Goal: Task Accomplishment & Management: Manage account settings

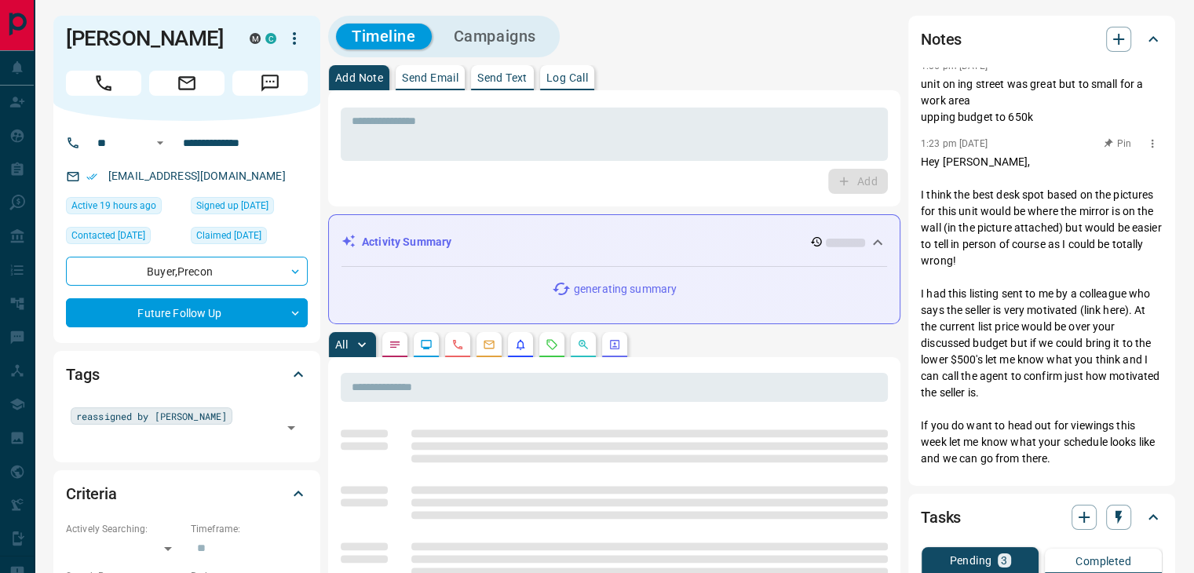
scroll to position [157, 0]
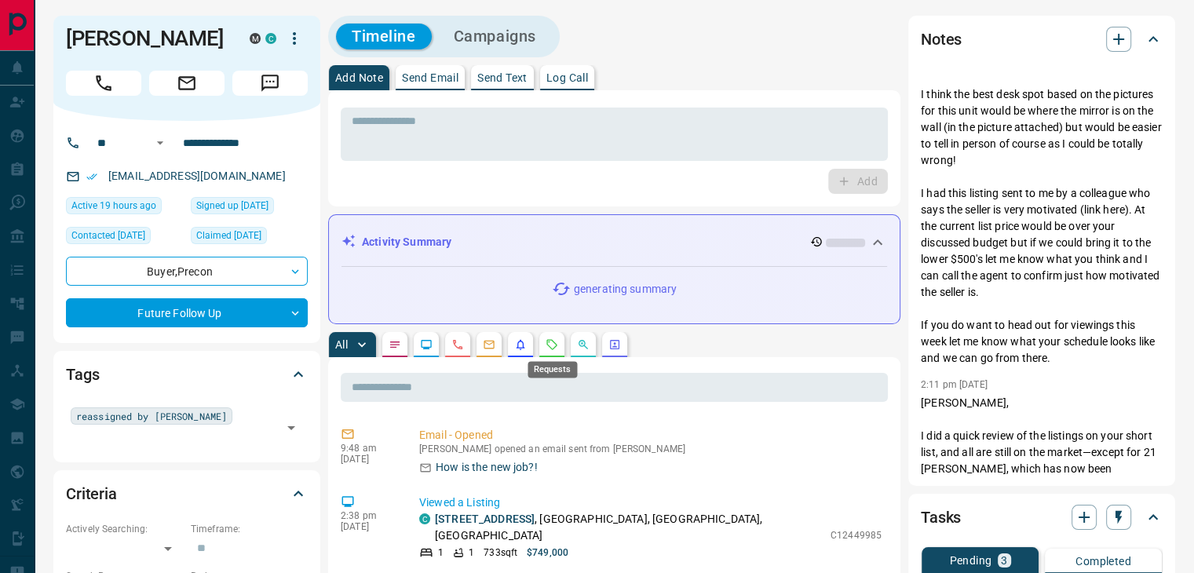
click at [549, 346] on icon "Requests" at bounding box center [552, 344] width 10 height 10
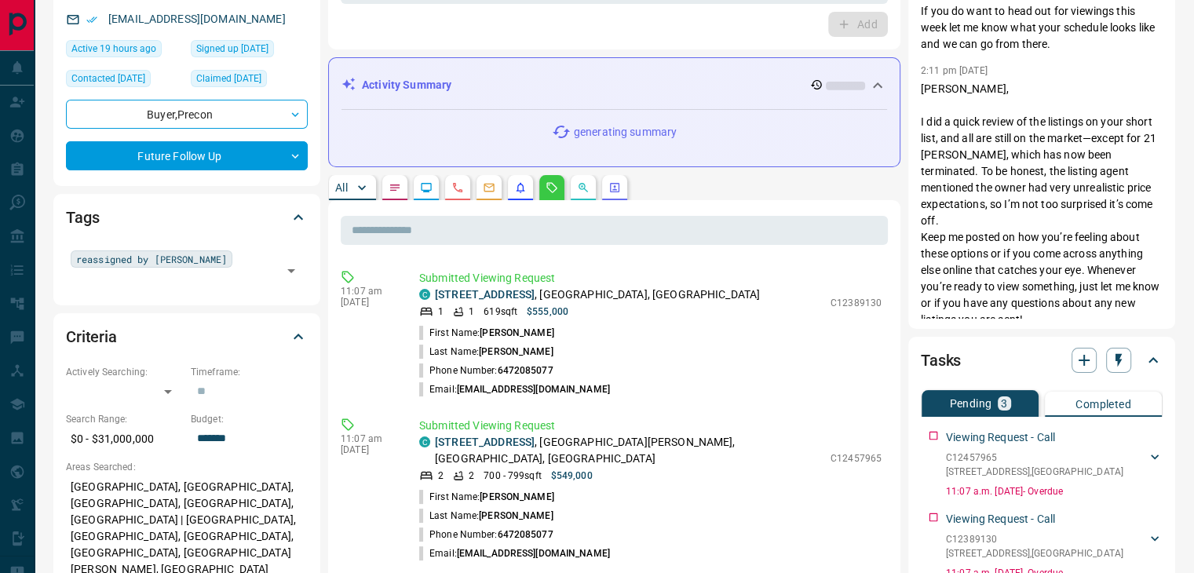
scroll to position [235, 0]
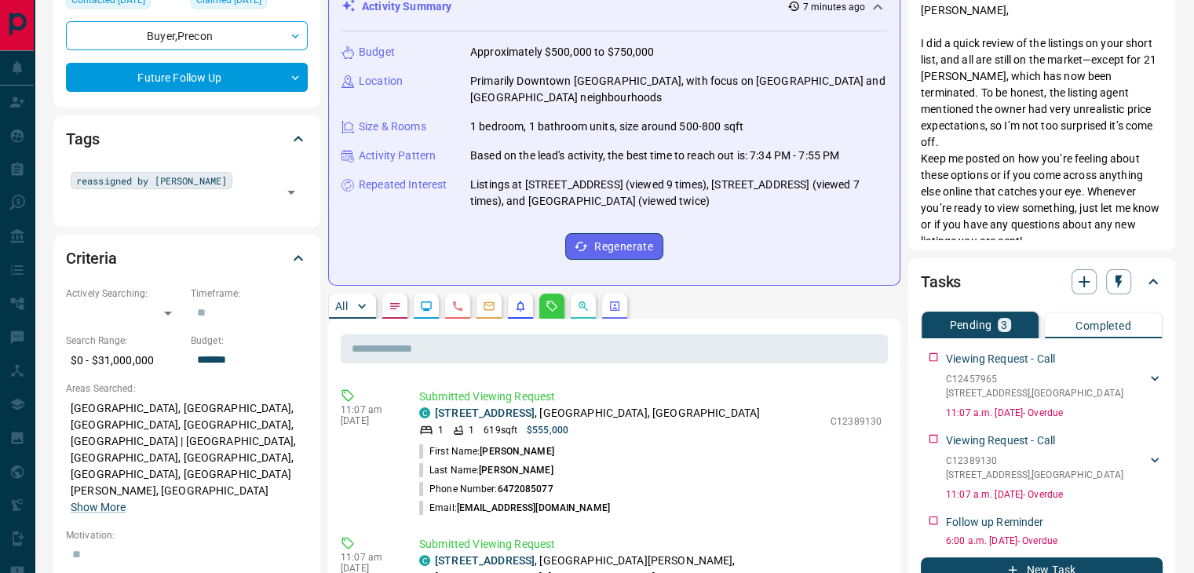
click at [662, 483] on li "Phone Number: [PHONE_NUMBER]" at bounding box center [650, 489] width 462 height 19
drag, startPoint x: 556, startPoint y: 415, endPoint x: 435, endPoint y: 410, distance: 121.0
click at [435, 410] on p "[STREET_ADDRESS]" at bounding box center [597, 413] width 325 height 16
copy link "[STREET_ADDRESS]"
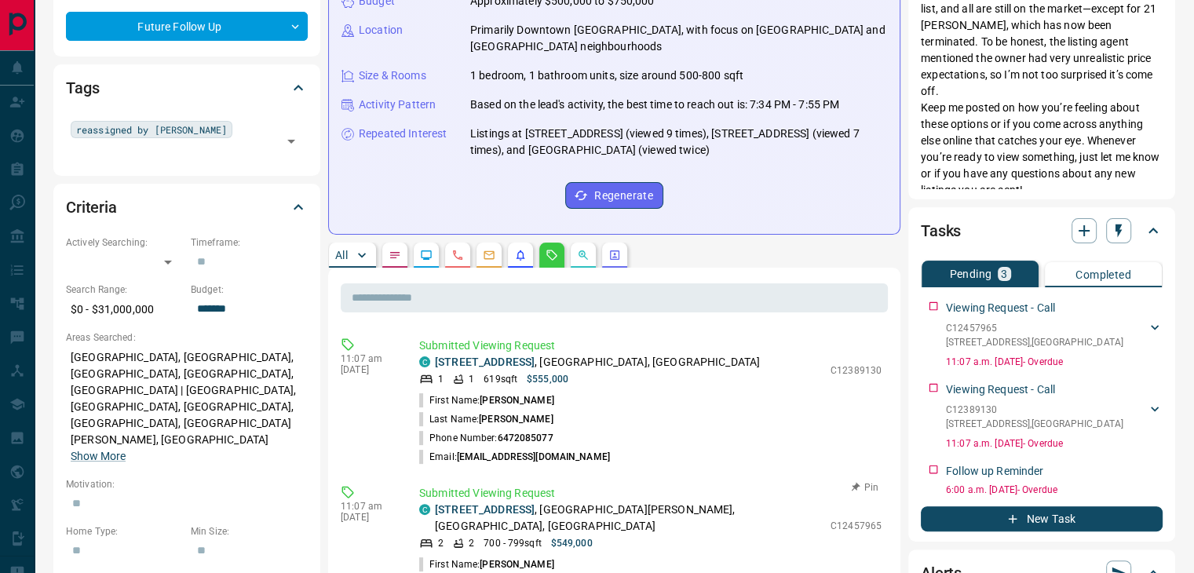
scroll to position [314, 0]
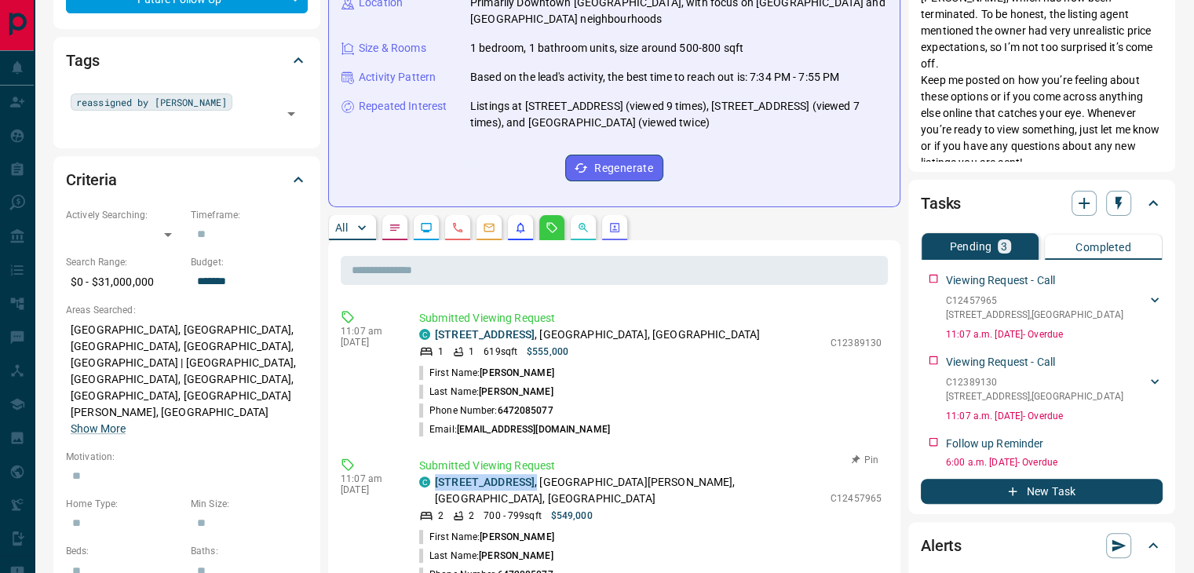
drag, startPoint x: 483, startPoint y: 485, endPoint x: 429, endPoint y: 478, distance: 54.6
click at [429, 478] on div "C [STREET_ADDRESS][PERSON_NAME]" at bounding box center [620, 490] width 403 height 33
copy p "[STREET_ADDRESS] ,"
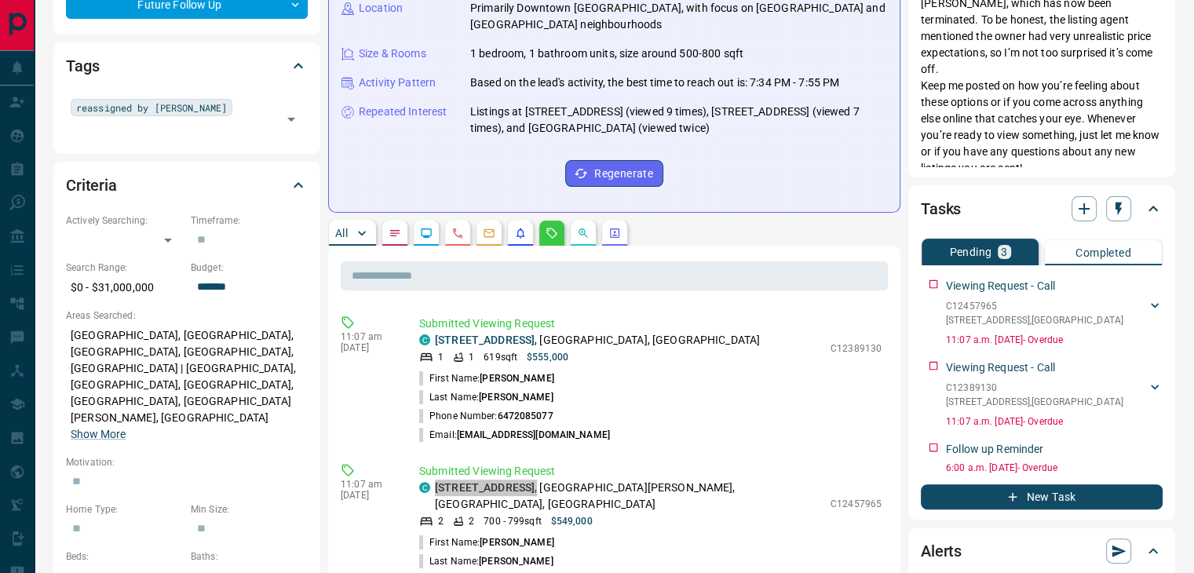
scroll to position [0, 0]
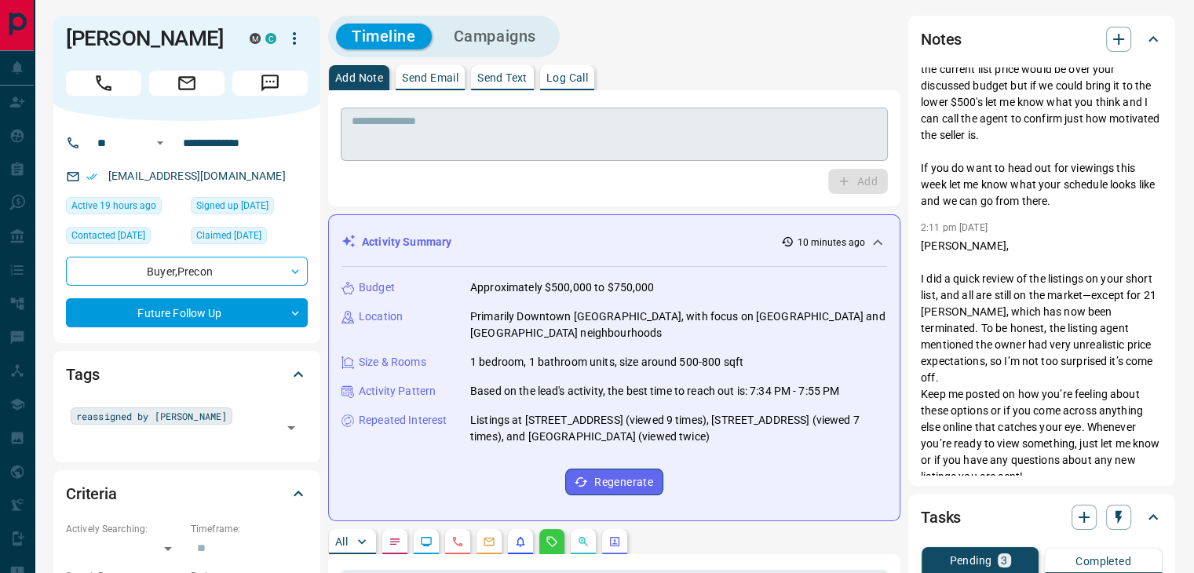
drag, startPoint x: 440, startPoint y: 126, endPoint x: 439, endPoint y: 116, distance: 10.3
click at [439, 122] on textarea at bounding box center [614, 135] width 525 height 40
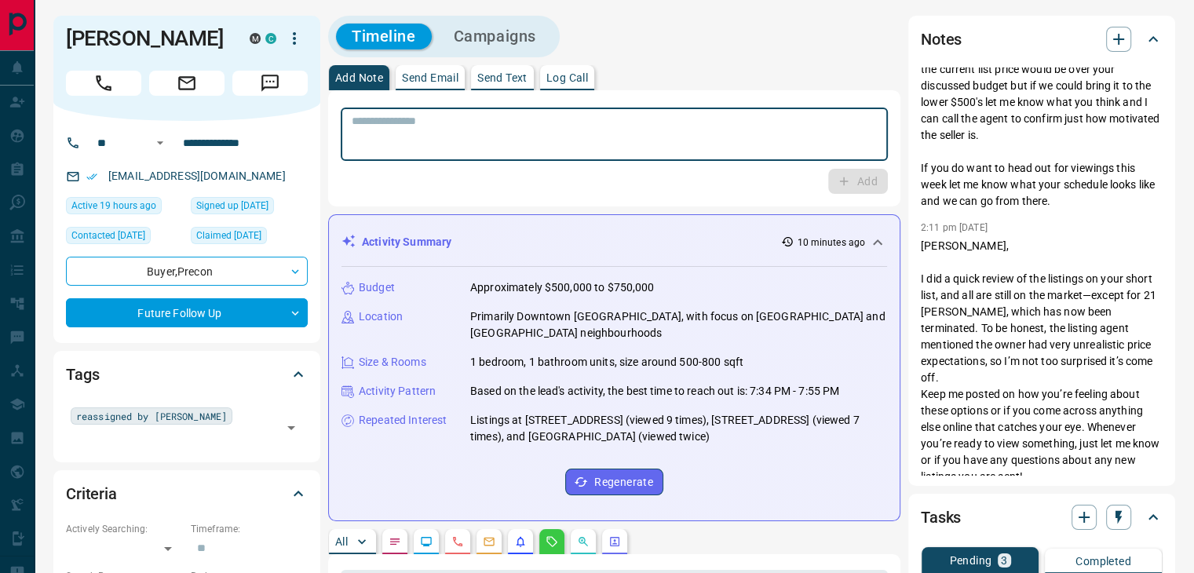
paste textarea "**********"
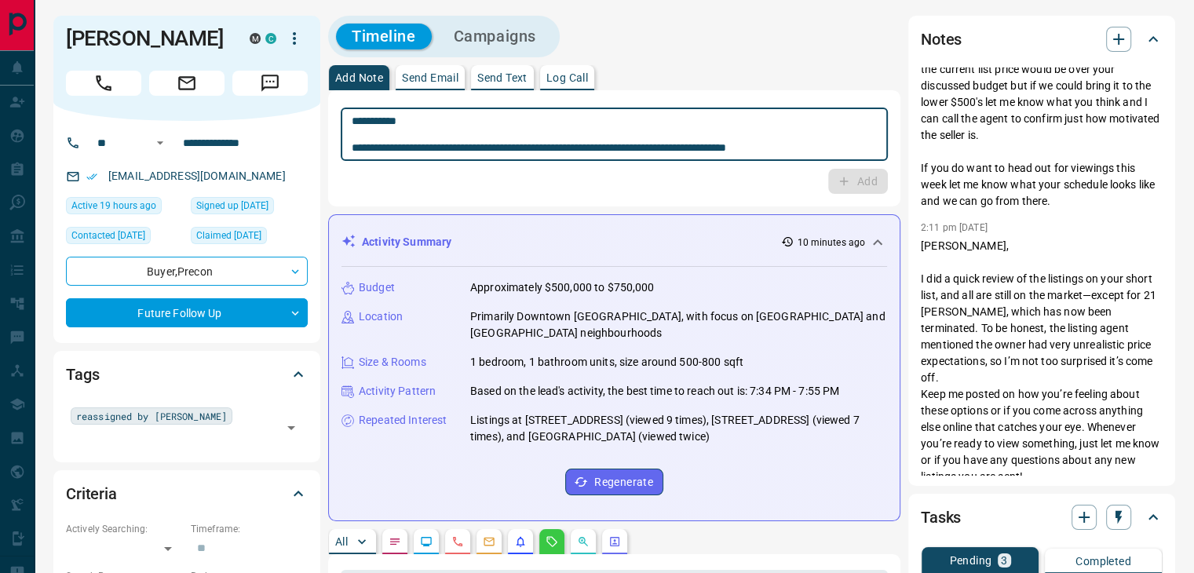
type textarea "**********"
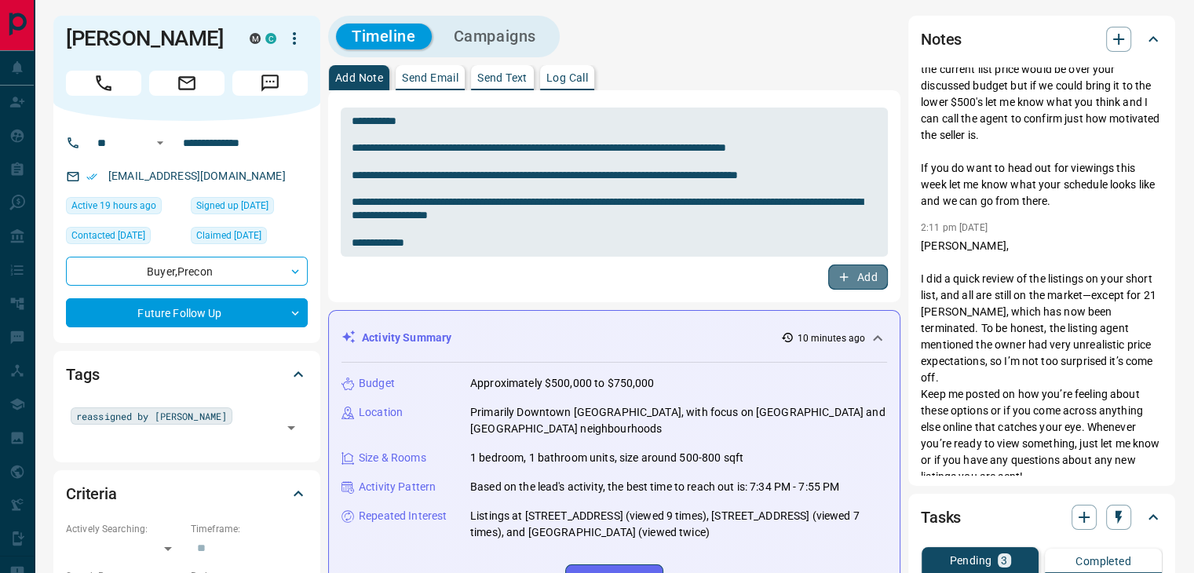
click at [851, 281] on button "Add" at bounding box center [858, 276] width 60 height 25
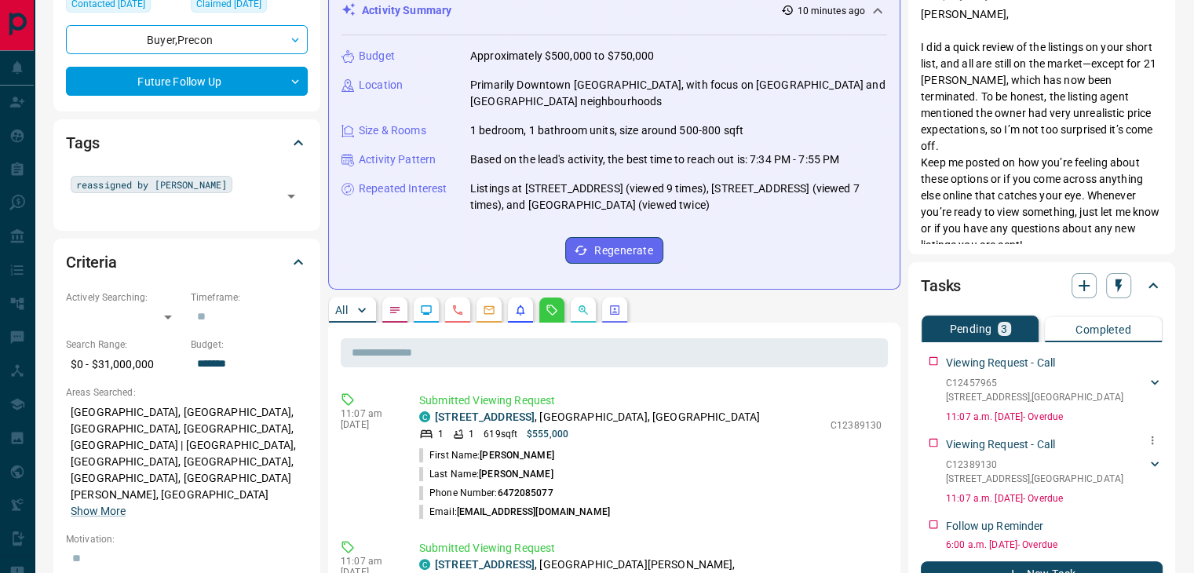
scroll to position [235, 0]
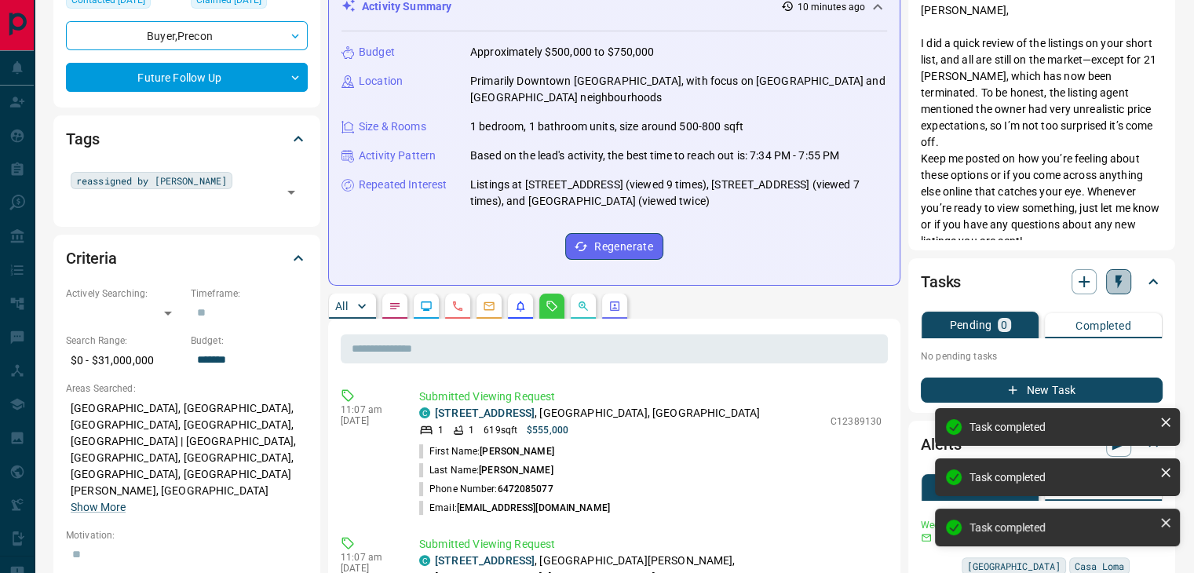
click at [1125, 284] on icon "button" at bounding box center [1119, 282] width 16 height 16
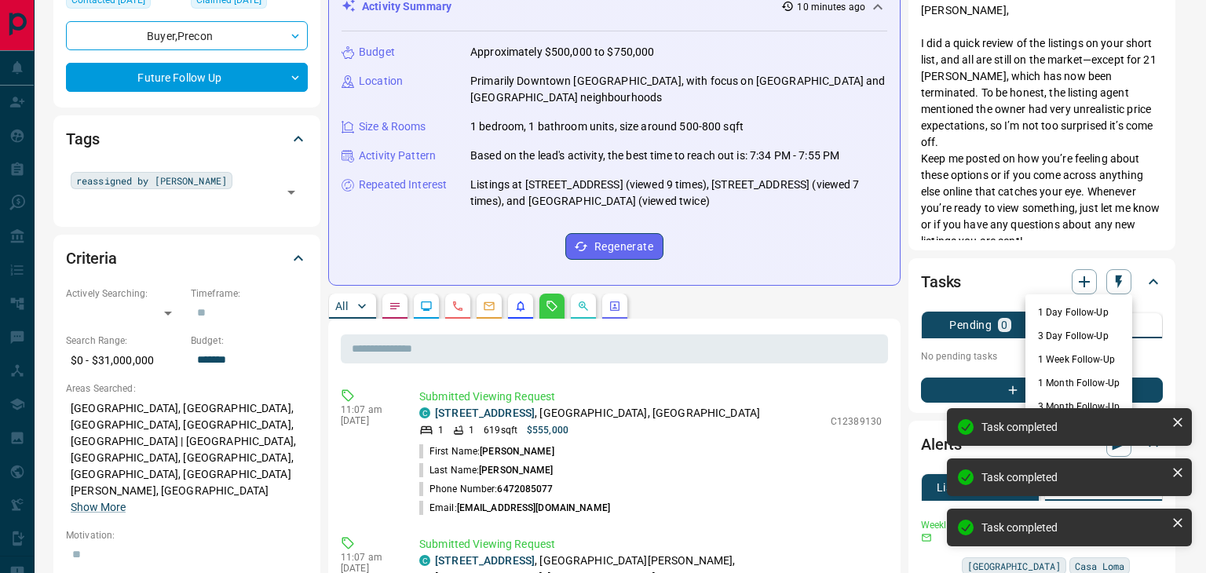
click at [1093, 336] on li "3 Day Follow-Up" at bounding box center [1078, 336] width 107 height 24
